Goal: Ask a question

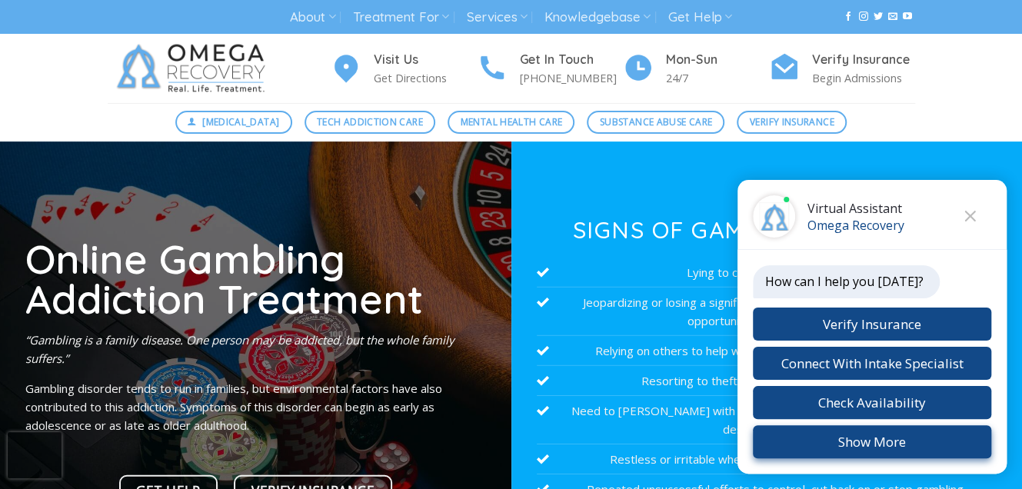
click at [856, 441] on button "Show More" at bounding box center [872, 441] width 238 height 33
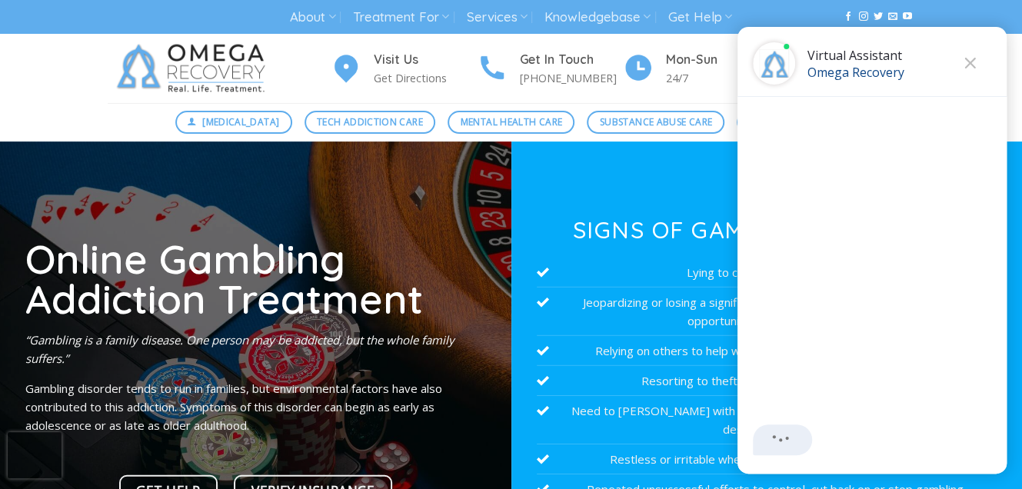
scroll to position [2, 0]
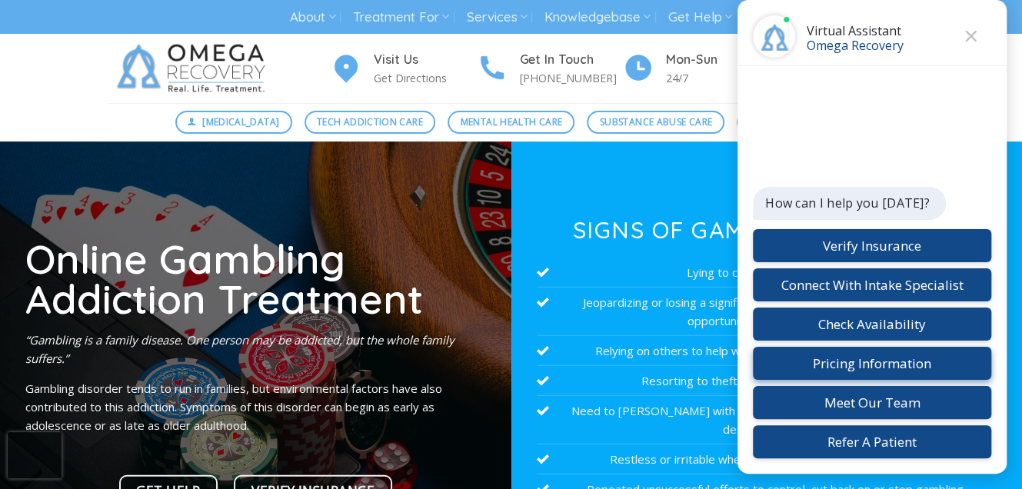
click at [794, 355] on button "Pricing Information" at bounding box center [872, 363] width 238 height 33
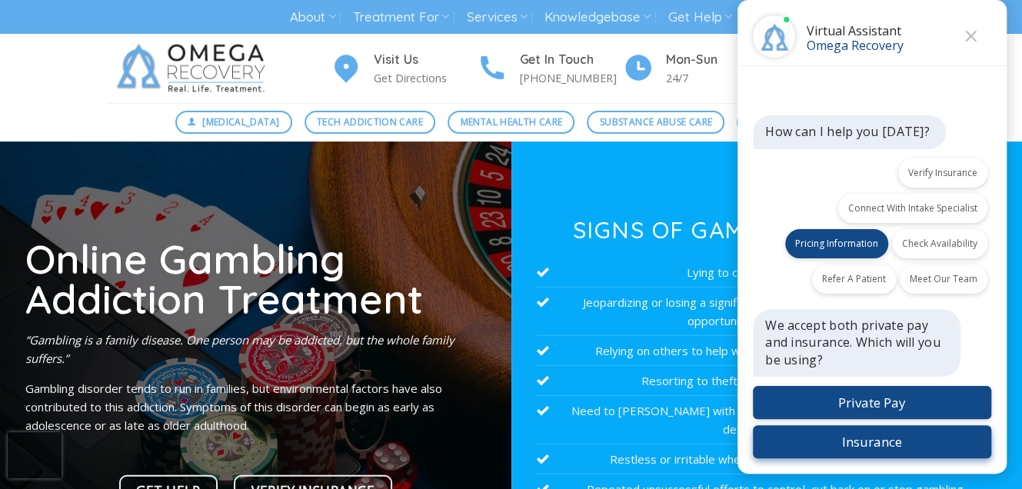
click at [855, 439] on button "Insurance" at bounding box center [872, 441] width 238 height 33
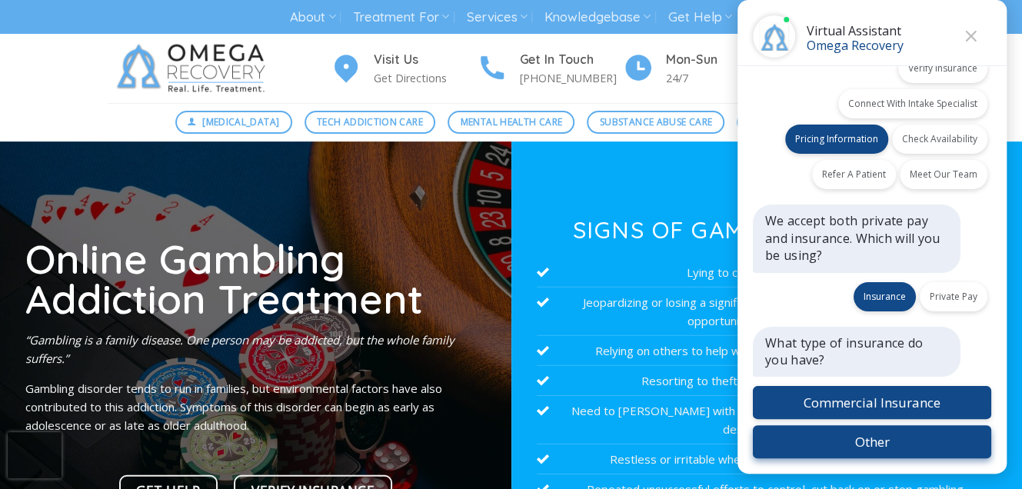
click at [871, 438] on button "Other" at bounding box center [872, 441] width 238 height 33
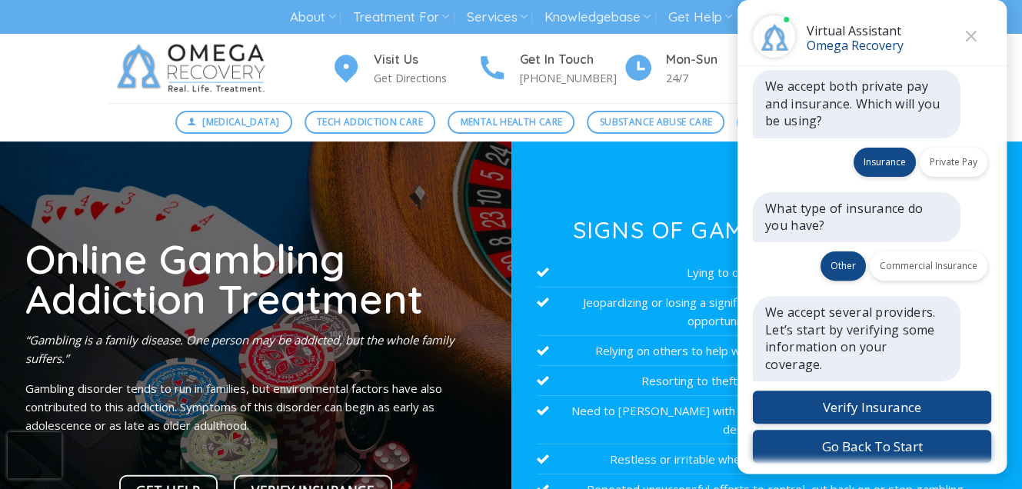
scroll to position [193, 0]
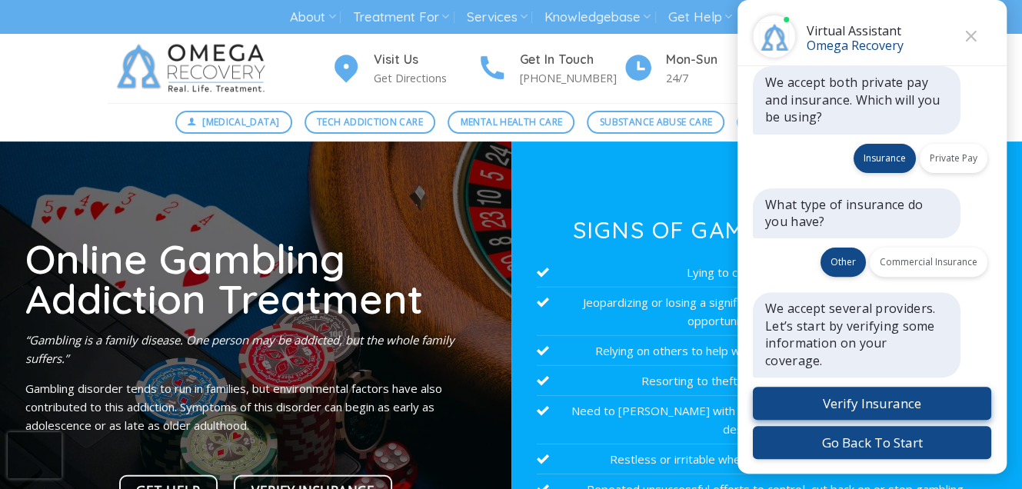
click at [790, 396] on button "Verify Insurance" at bounding box center [872, 403] width 238 height 33
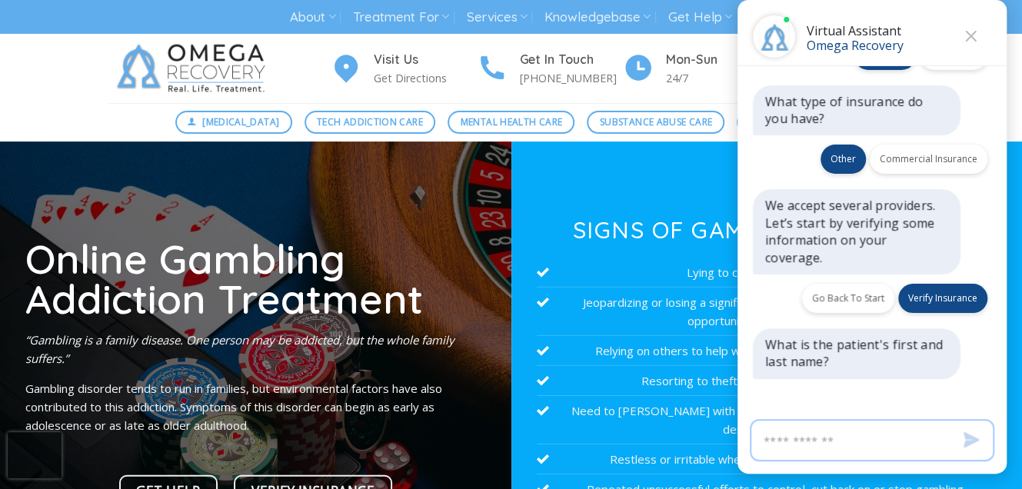
scroll to position [298, 0]
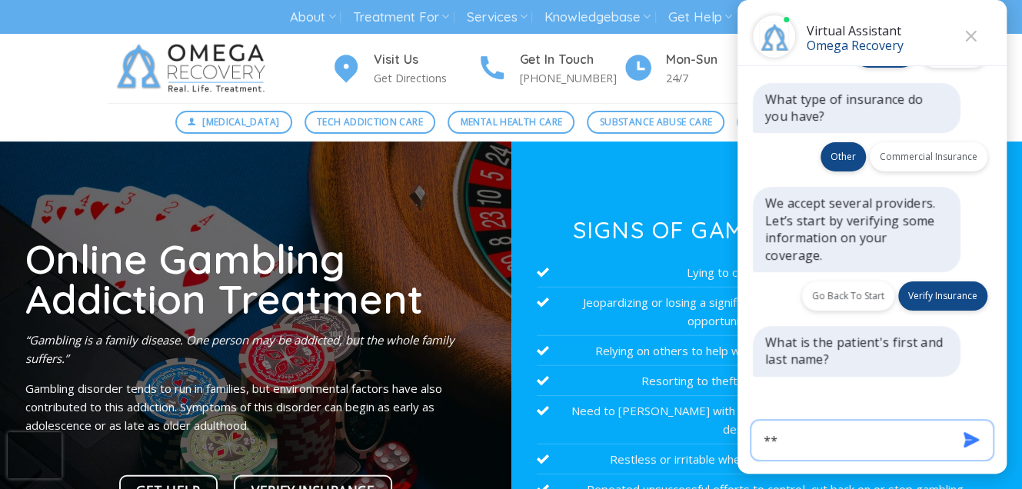
type input "*"
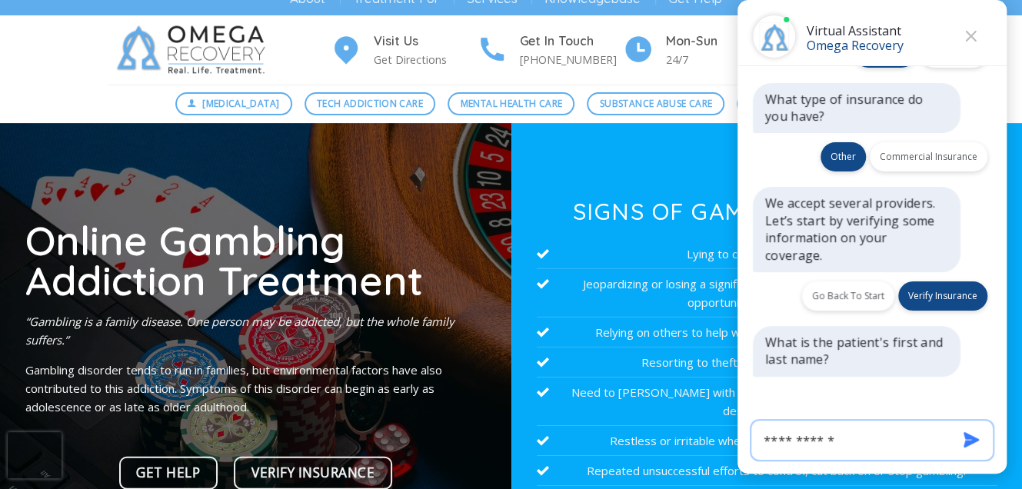
scroll to position [51, 0]
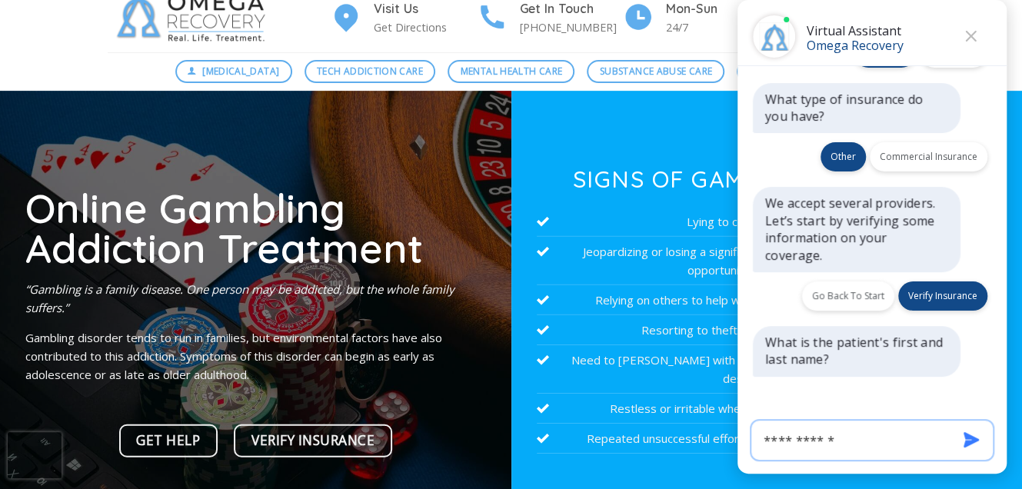
type input "**********"
click at [969, 438] on icon "Send" at bounding box center [971, 439] width 15 height 15
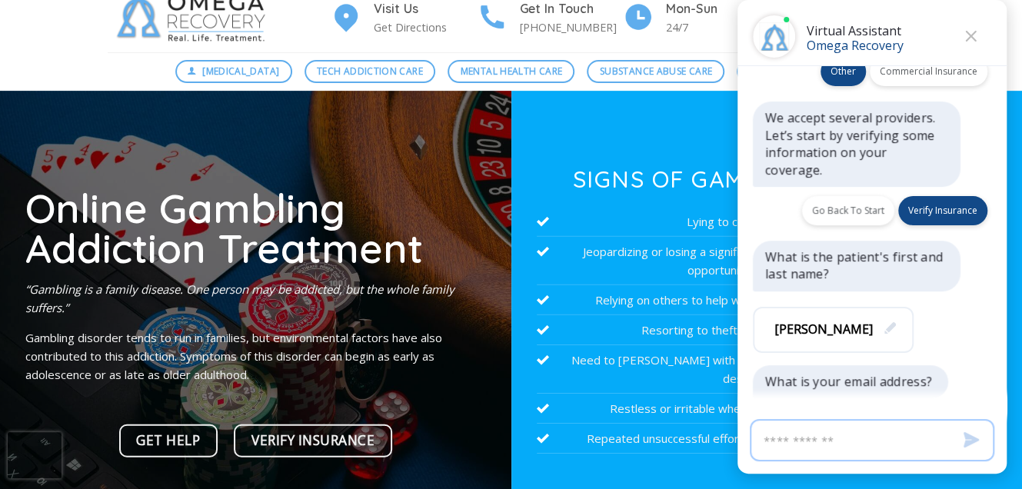
scroll to position [405, 0]
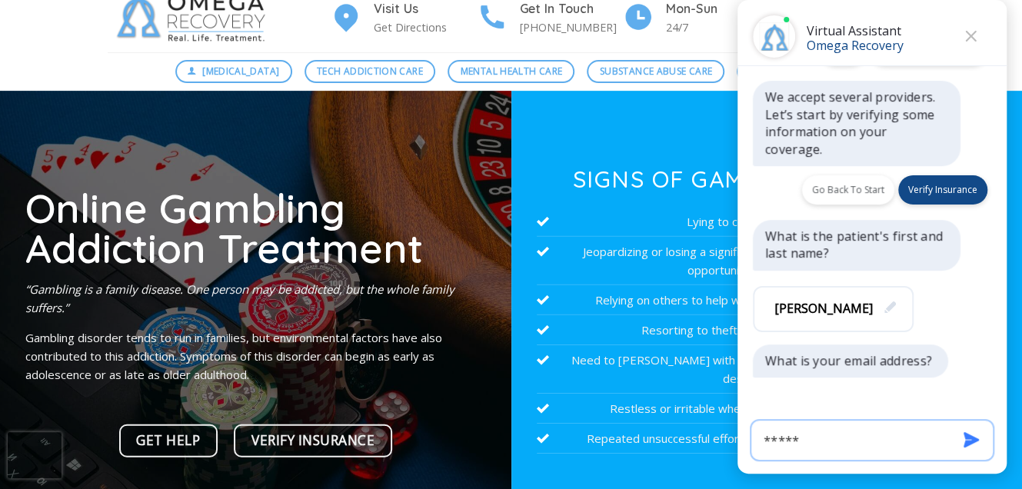
type input "**********"
click at [969, 436] on icon "Send" at bounding box center [971, 439] width 15 height 15
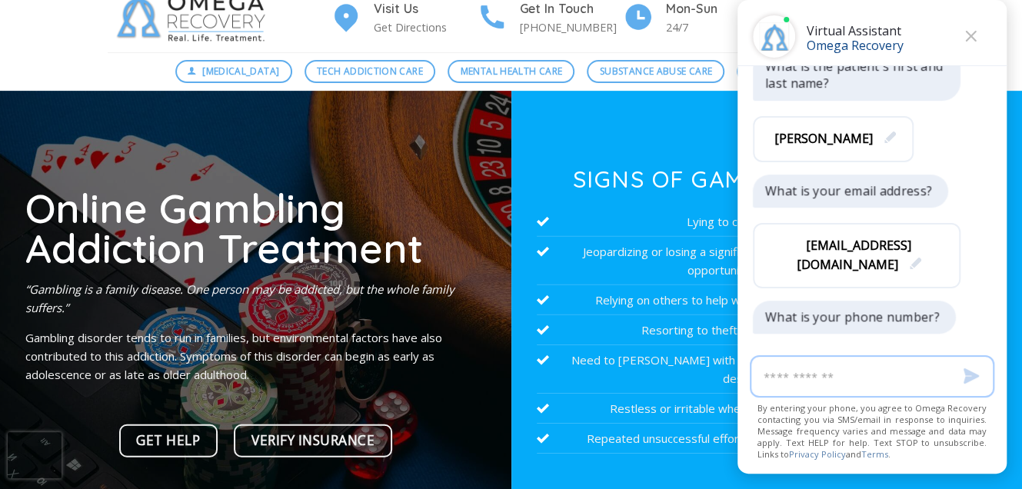
scroll to position [595, 0]
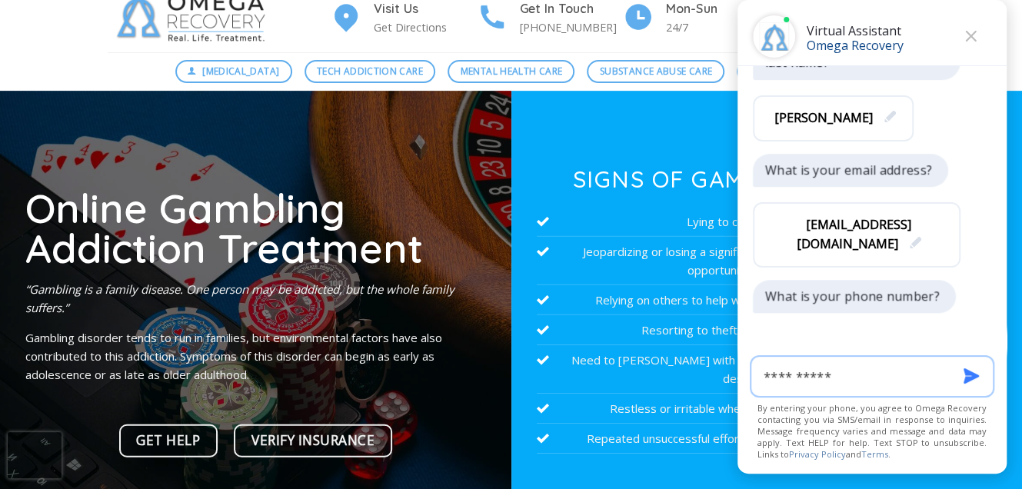
type input "**********"
click at [971, 372] on icon "Send" at bounding box center [971, 375] width 15 height 15
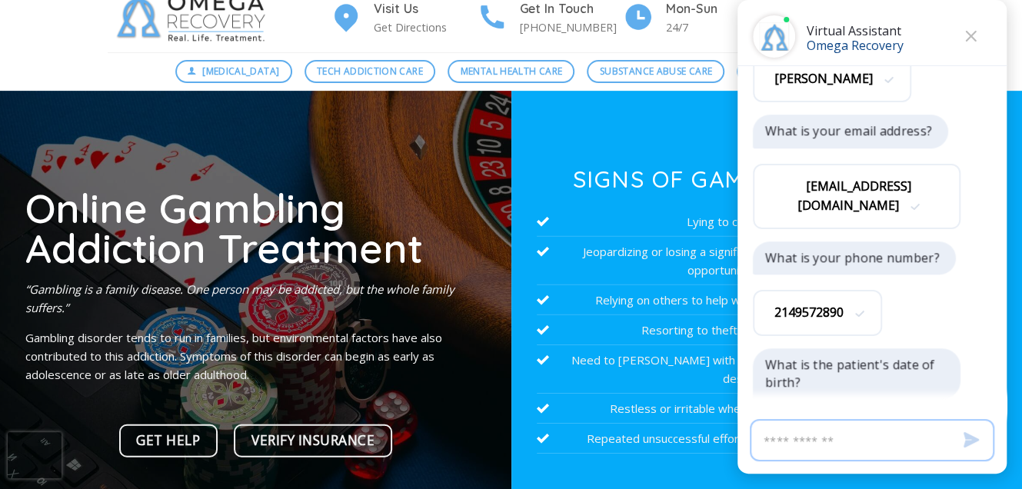
scroll to position [671, 0]
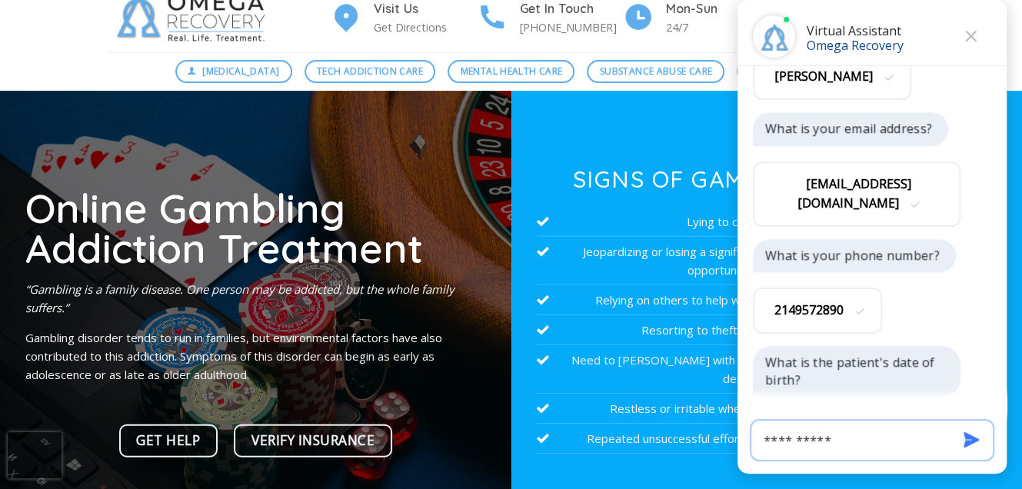
type input "**********"
click at [968, 436] on icon "Send" at bounding box center [971, 439] width 15 height 15
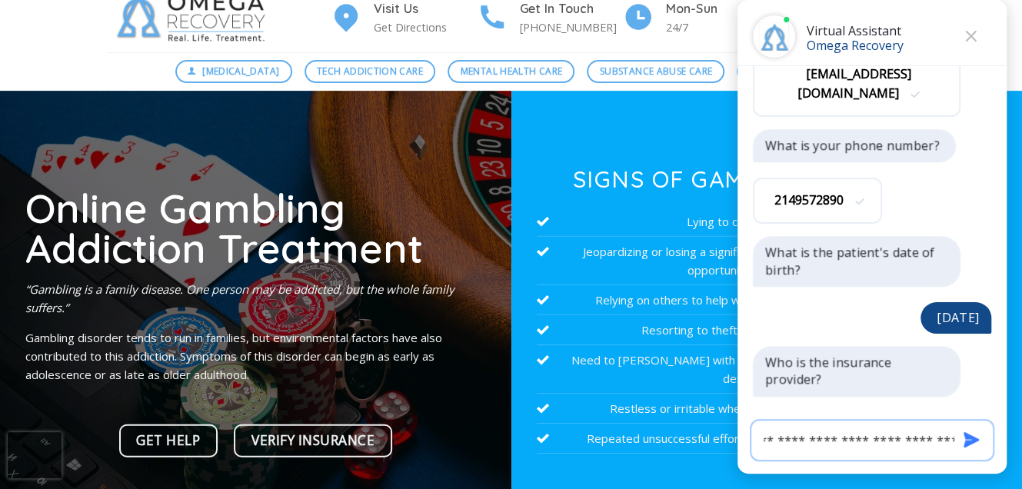
scroll to position [0, 23]
type input "**********"
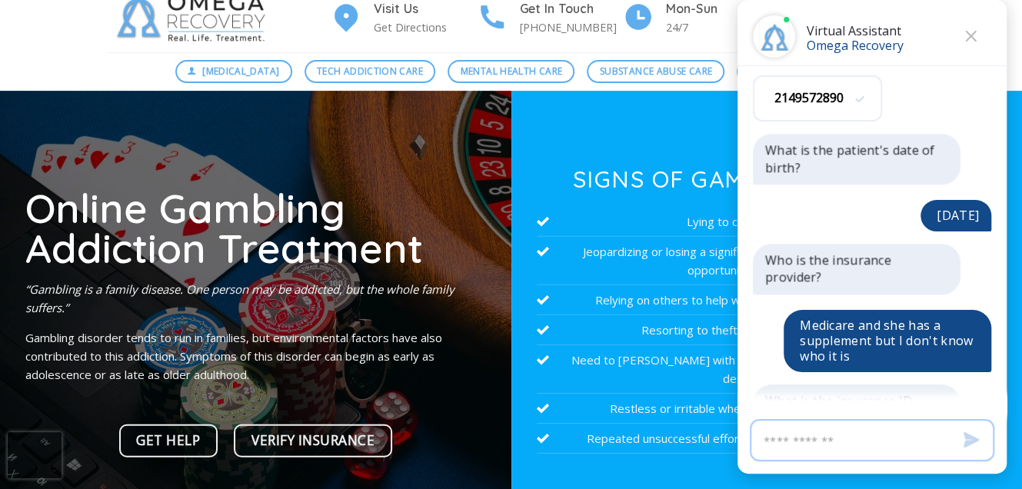
scroll to position [921, 0]
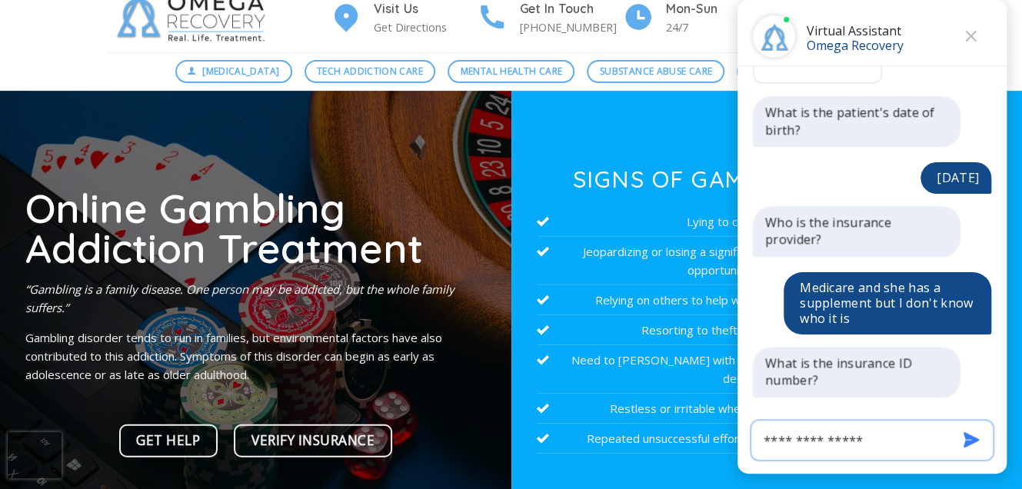
type input "**********"
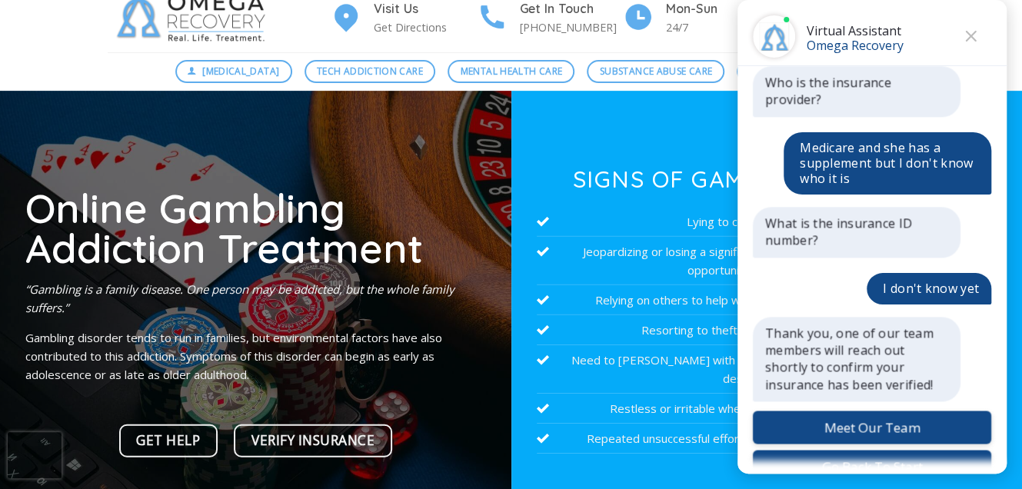
scroll to position [1065, 0]
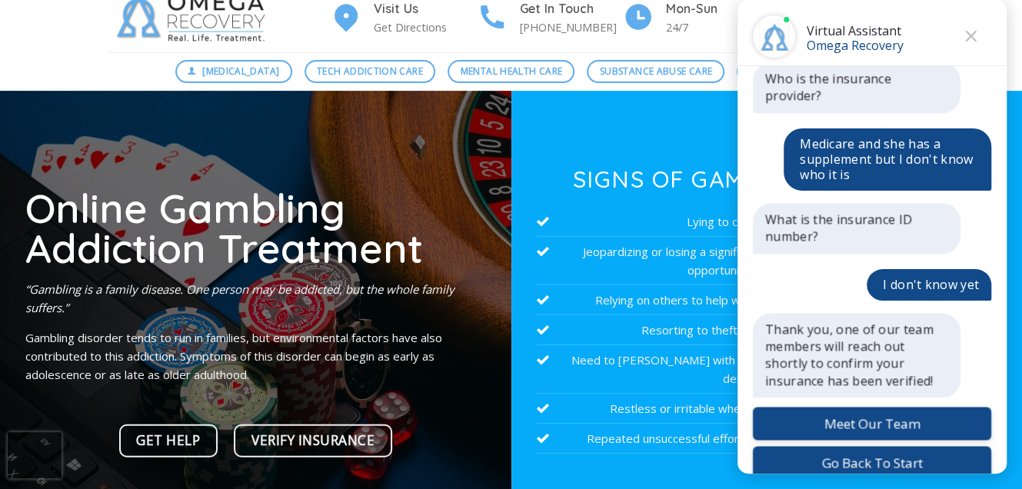
click at [962, 32] on button "Close" at bounding box center [970, 36] width 23 height 23
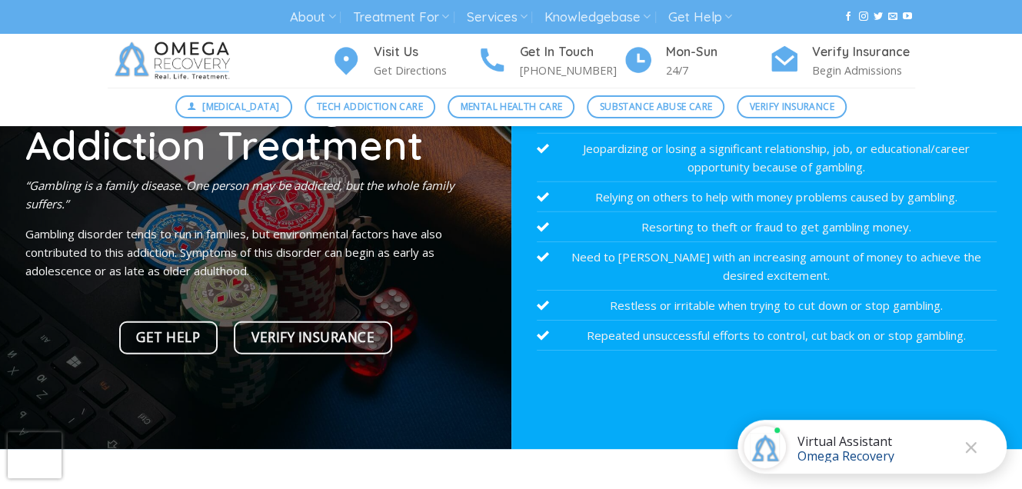
scroll to position [0, 0]
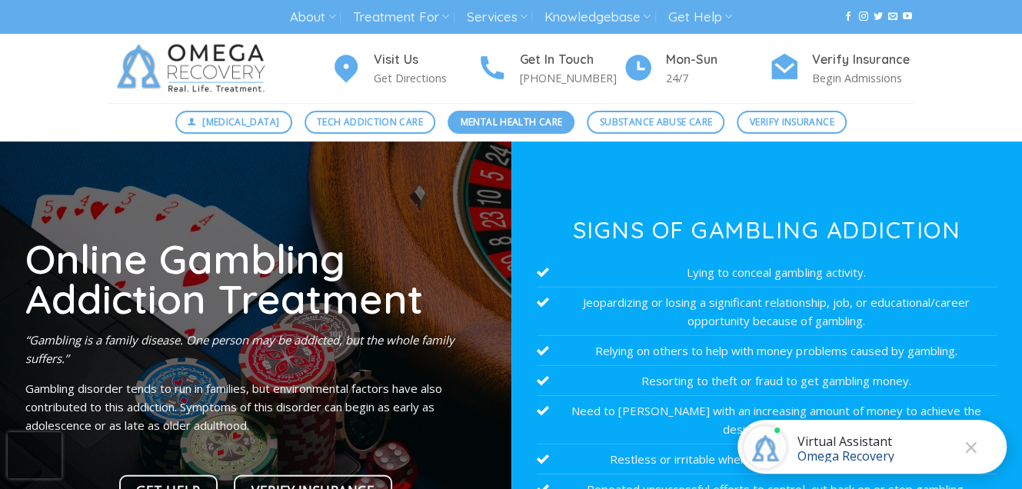
click at [482, 123] on span "Mental Health Care" at bounding box center [512, 122] width 102 height 15
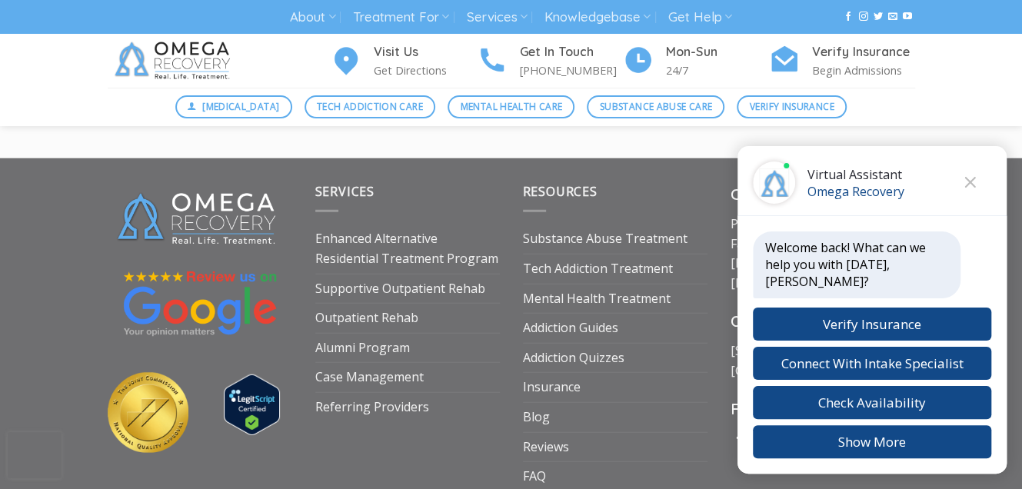
scroll to position [2143, 0]
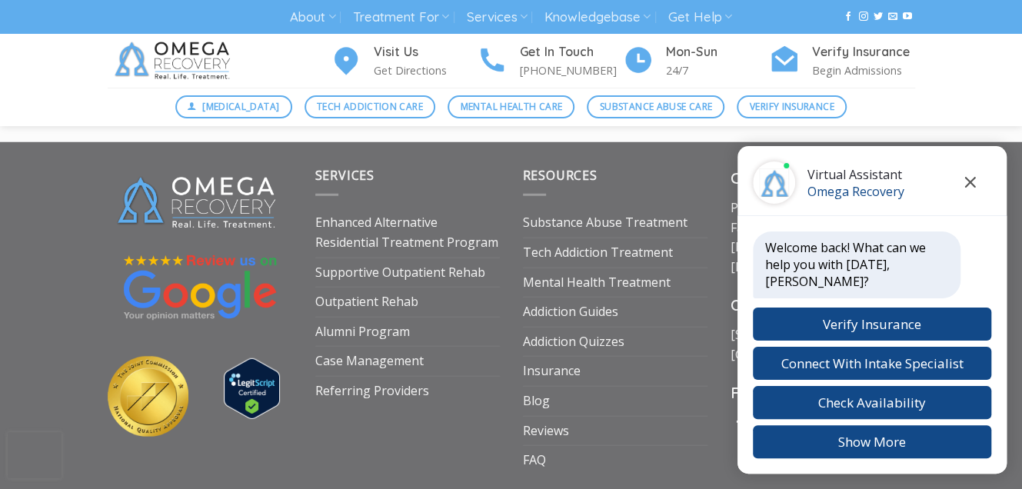
click at [973, 188] on icon "Close chat" at bounding box center [970, 182] width 11 height 11
